Goal: Feedback & Contribution: Contribute content

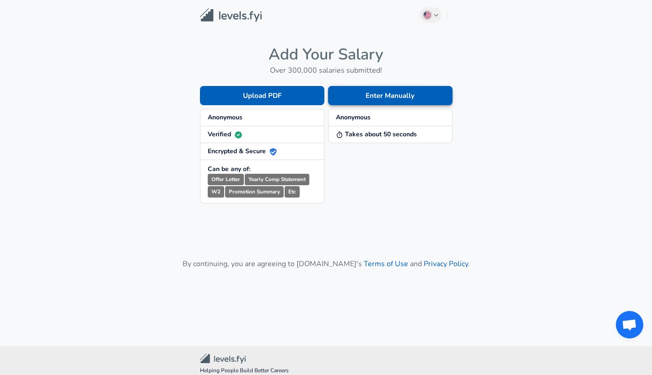
click at [385, 97] on button "Enter Manually" at bounding box center [390, 95] width 124 height 19
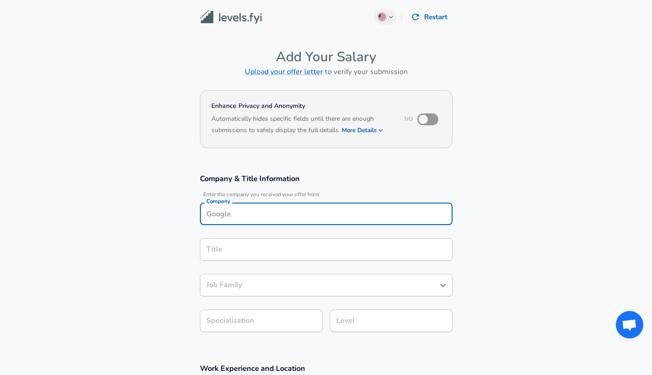
click at [293, 207] on input "Company" at bounding box center [326, 214] width 244 height 14
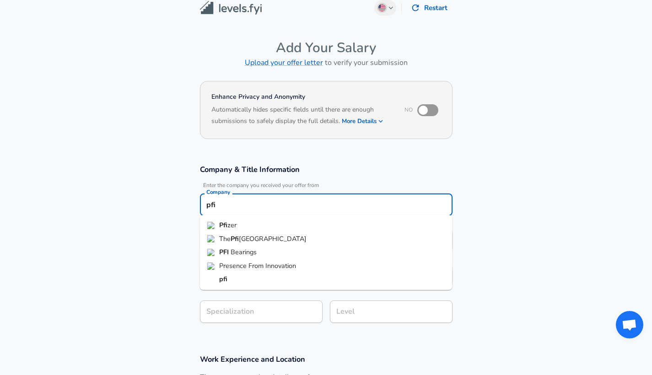
click at [281, 219] on li "Pfi zer" at bounding box center [326, 226] width 252 height 14
type input "Pfizer"
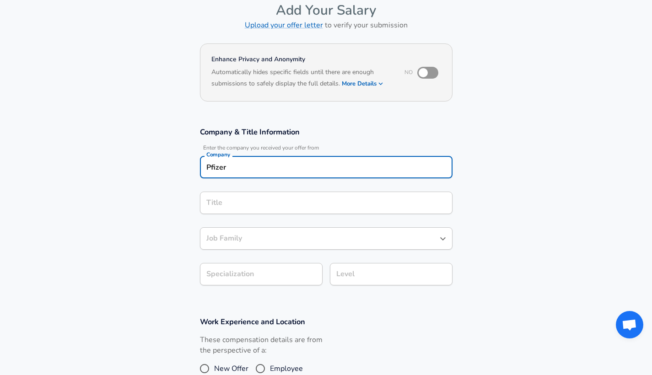
click at [275, 205] on input "Title" at bounding box center [326, 203] width 244 height 14
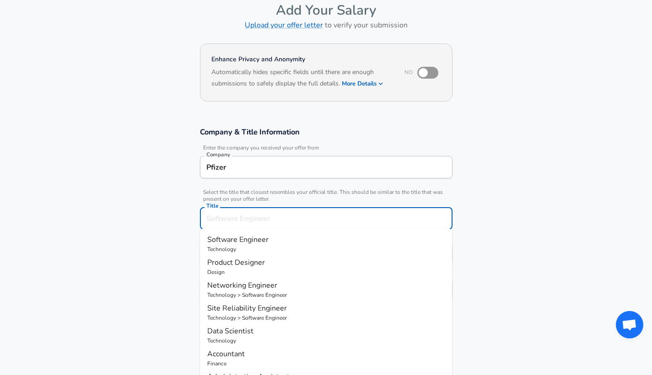
scroll to position [65, 0]
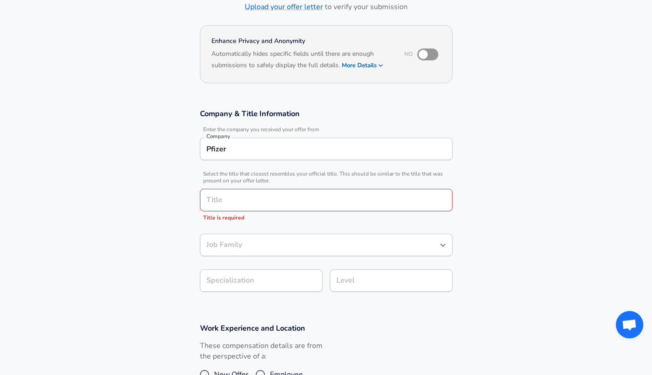
click at [156, 208] on section "Company & Title Information Enter the company you received your offer from Comp…" at bounding box center [326, 205] width 652 height 215
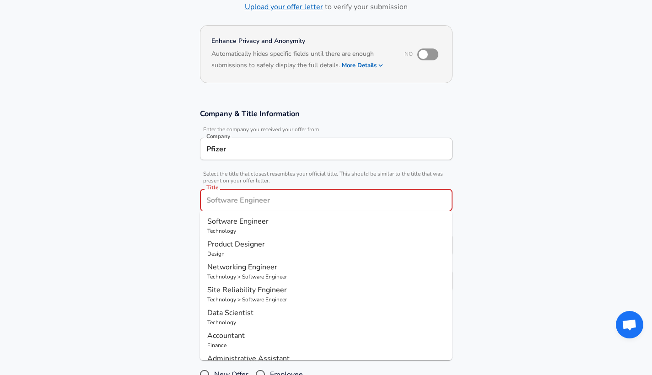
click at [231, 203] on input "Title" at bounding box center [326, 200] width 244 height 14
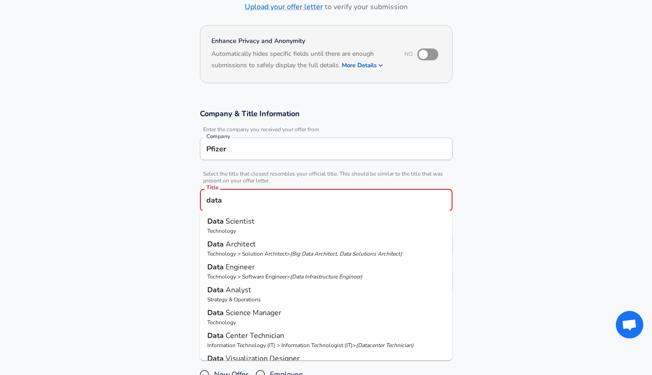
click at [236, 224] on span "Scientist" at bounding box center [239, 221] width 29 height 10
type input "Data Scientist"
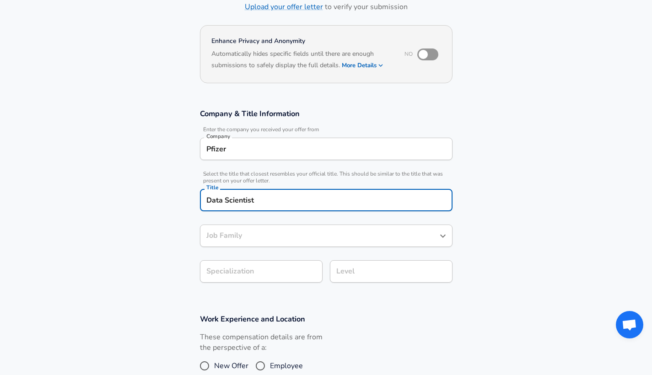
type input "Data Scientist"
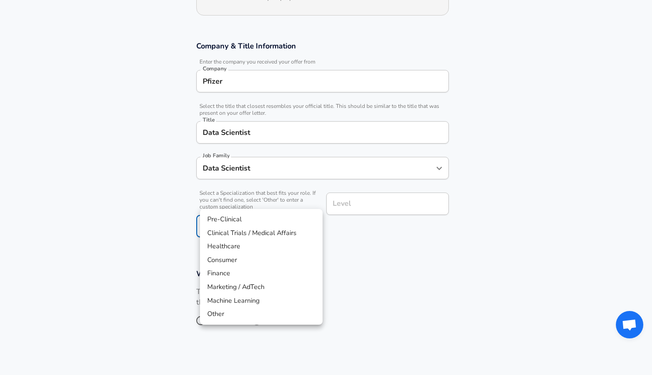
click at [238, 199] on body "English ([GEOGRAPHIC_DATA]) Change Restart Add Your Salary Upload your offer le…" at bounding box center [326, 54] width 652 height 375
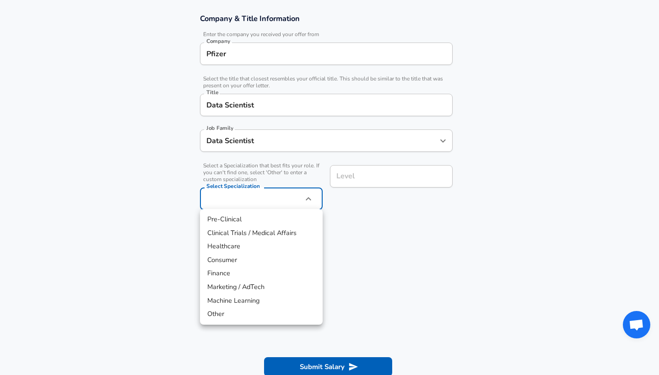
click at [235, 274] on li "Finance" at bounding box center [261, 274] width 123 height 14
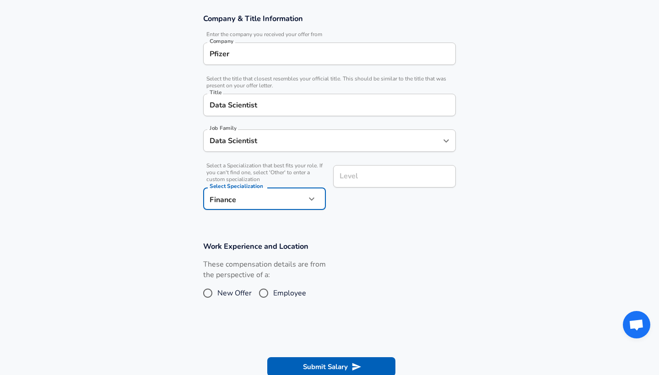
type input "Finance"
click at [378, 178] on input "Level" at bounding box center [391, 176] width 114 height 14
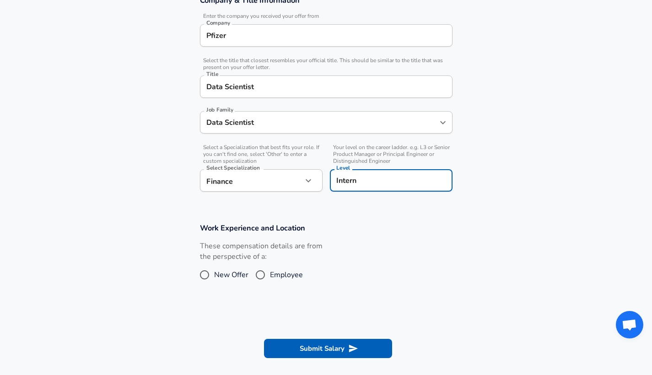
type input "Intern"
click at [377, 211] on form "Enhance Privacy and Anonymity No Automatically hides specific fields until ther…" at bounding box center [326, 141] width 652 height 464
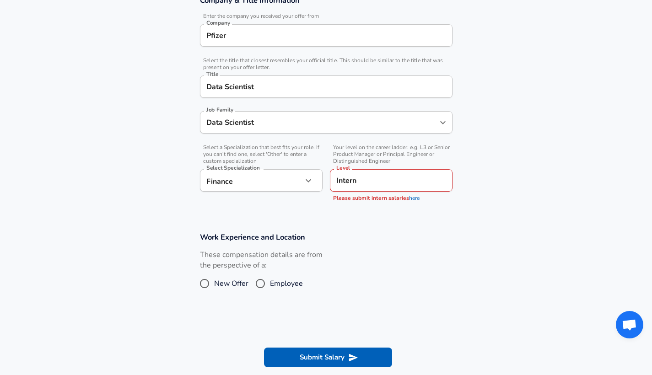
scroll to position [181, 0]
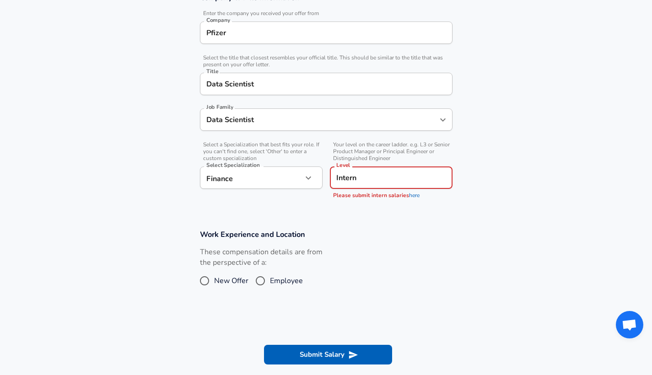
click at [367, 173] on input "Intern" at bounding box center [391, 178] width 114 height 14
click at [410, 193] on link "here" at bounding box center [414, 195] width 11 height 7
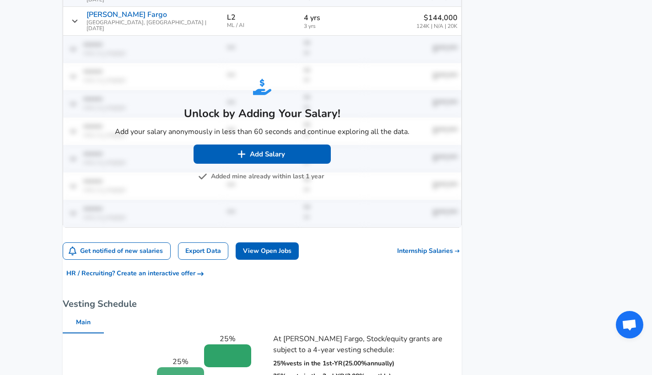
scroll to position [686, 0]
